Goal: Find specific page/section: Find specific page/section

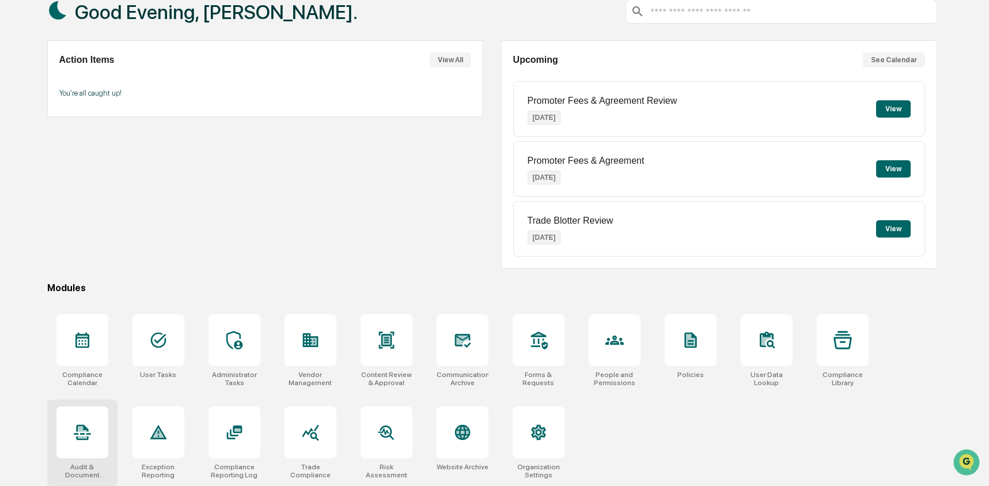
click at [75, 439] on icon at bounding box center [82, 432] width 18 height 18
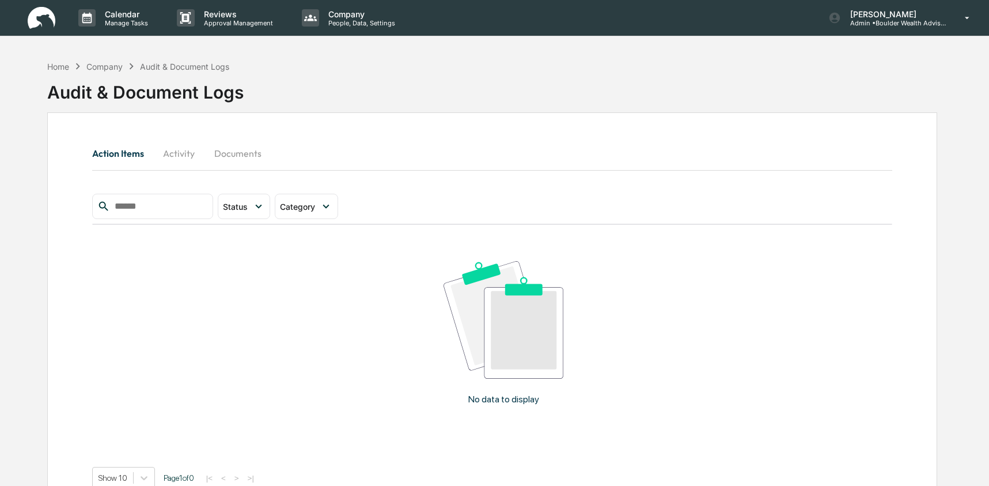
click at [228, 163] on button "Documents" at bounding box center [238, 153] width 66 height 28
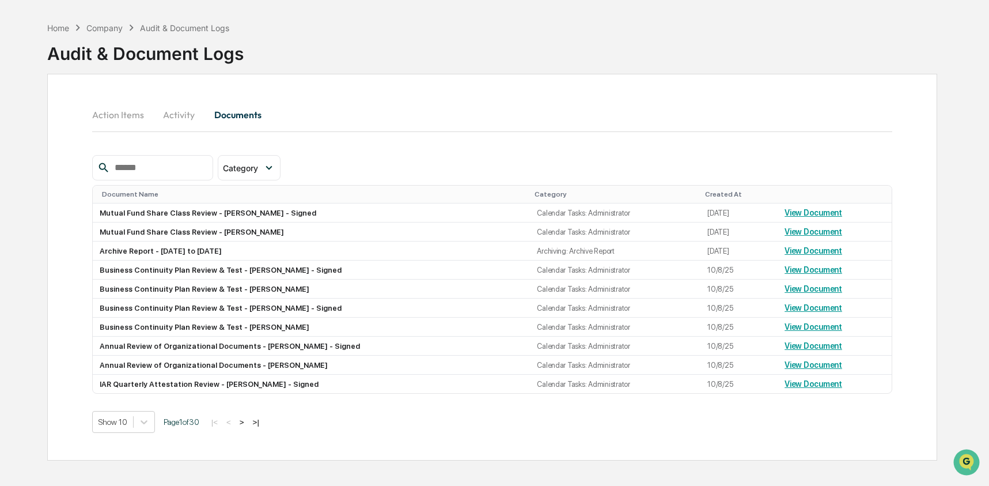
scroll to position [55, 0]
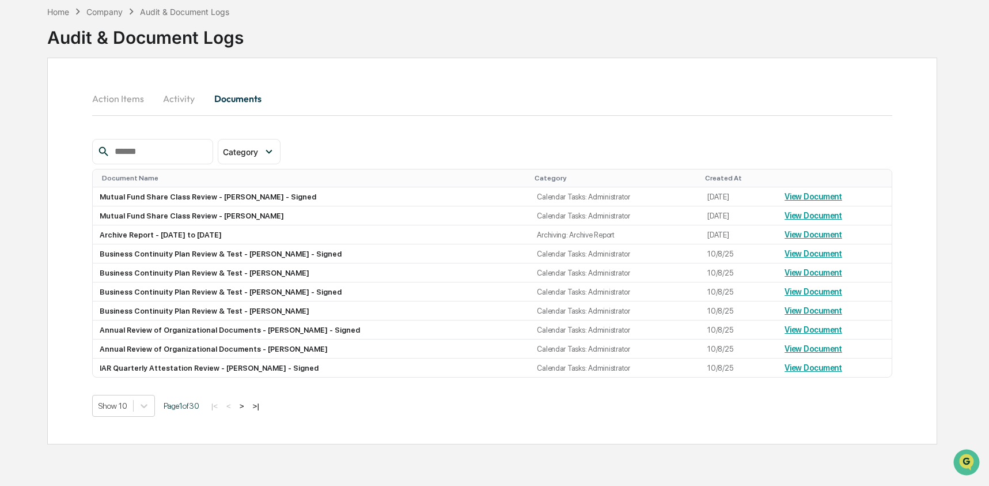
click at [129, 98] on button "Action Items" at bounding box center [122, 99] width 61 height 28
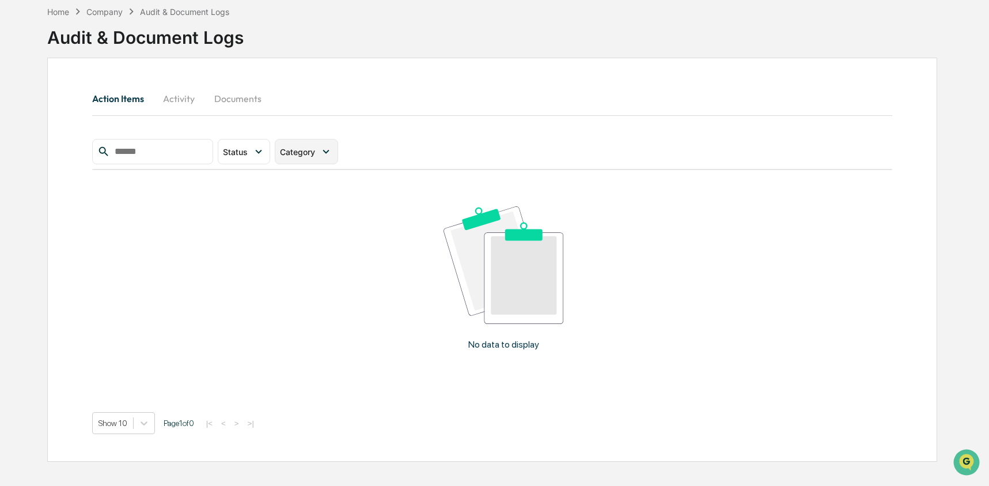
click at [309, 150] on span "Category" at bounding box center [297, 152] width 35 height 10
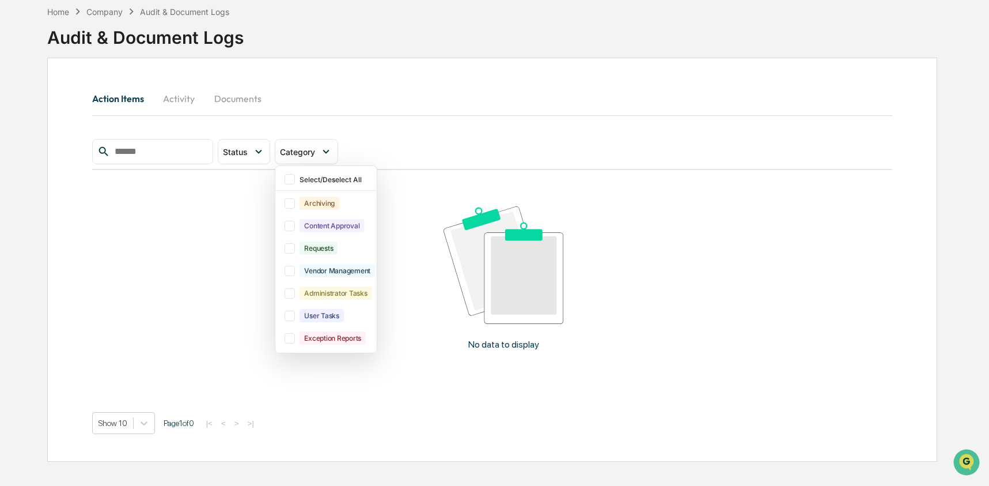
click at [182, 97] on button "Activity" at bounding box center [179, 99] width 52 height 28
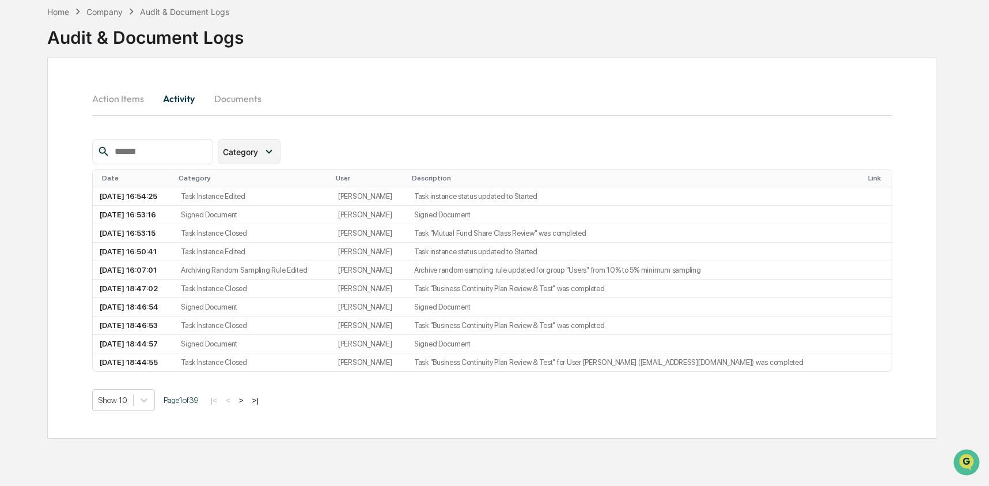
click at [281, 156] on div "Category" at bounding box center [249, 151] width 63 height 25
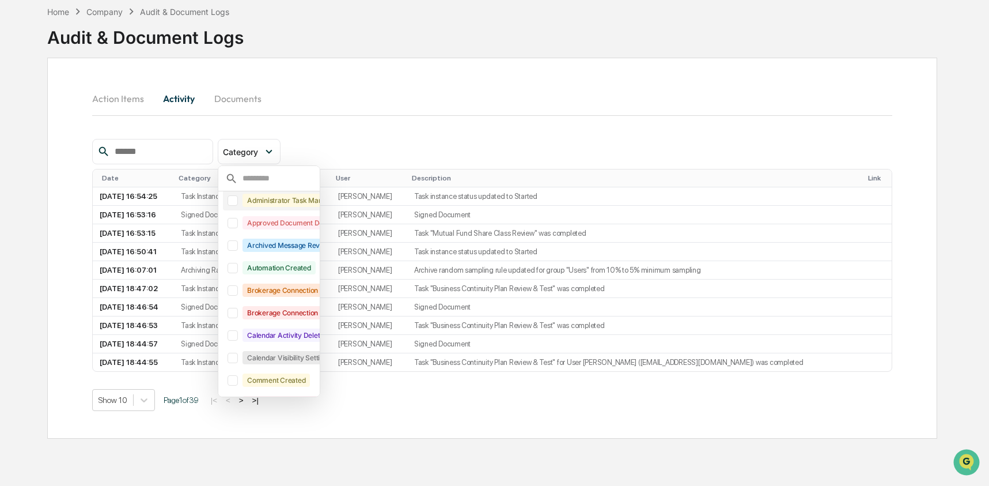
click at [237, 203] on div at bounding box center [233, 200] width 10 height 10
